Goal: Complete application form

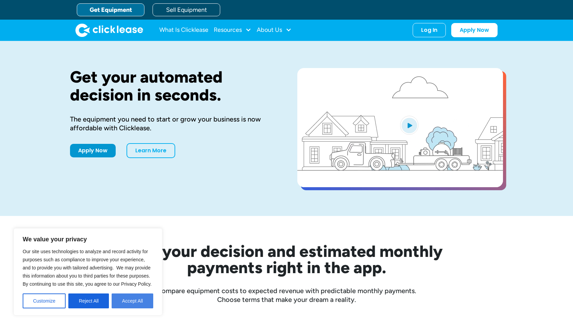
click at [120, 298] on button "Accept All" at bounding box center [133, 300] width 42 height 15
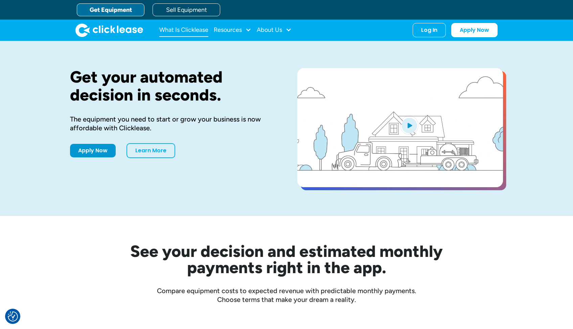
click at [198, 30] on link "What Is Clicklease" at bounding box center [183, 30] width 49 height 14
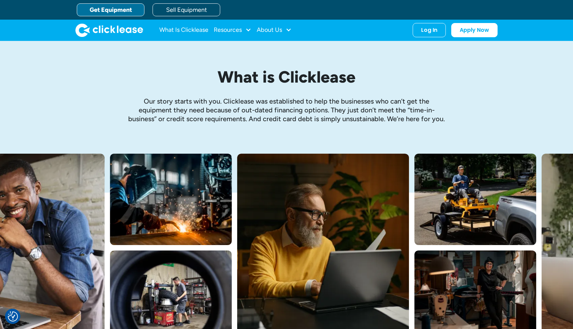
click at [118, 6] on link "Get Equipment" at bounding box center [111, 9] width 68 height 13
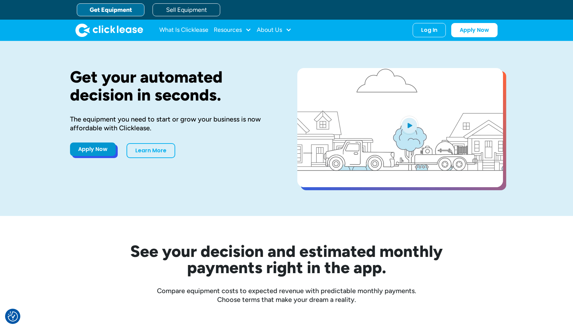
click at [84, 152] on link "Apply Now" at bounding box center [93, 150] width 46 height 14
